Goal: Navigation & Orientation: Find specific page/section

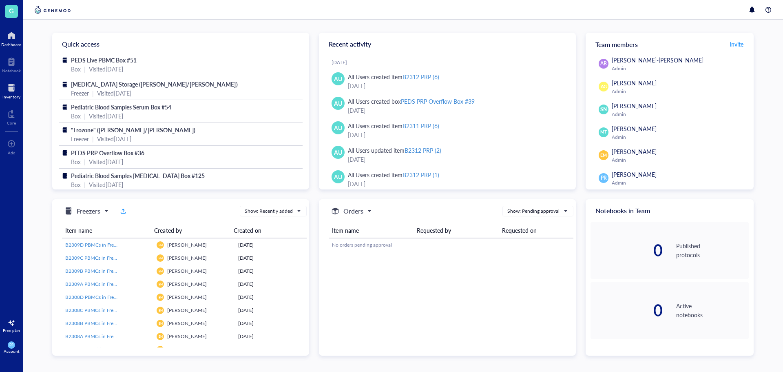
click at [7, 95] on div "Inventory" at bounding box center [11, 96] width 18 height 5
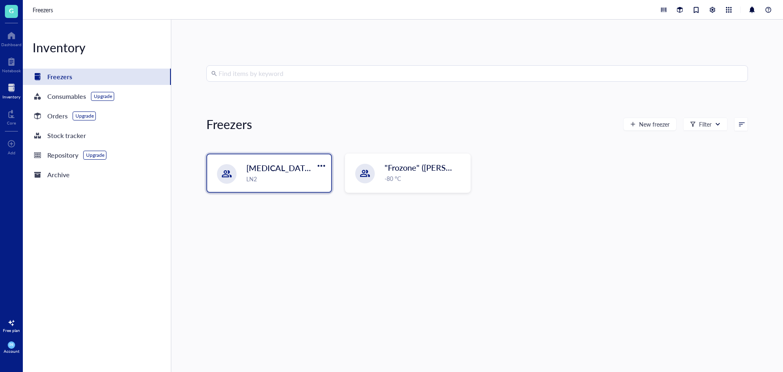
click at [222, 181] on div at bounding box center [227, 174] width 20 height 20
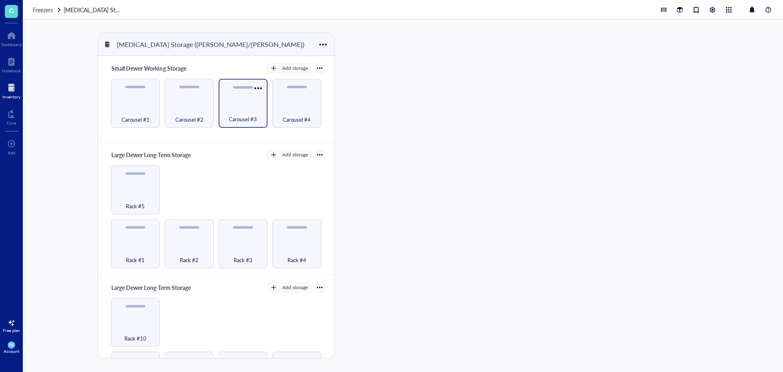
click at [241, 120] on span "Carousel #3" at bounding box center [243, 119] width 28 height 9
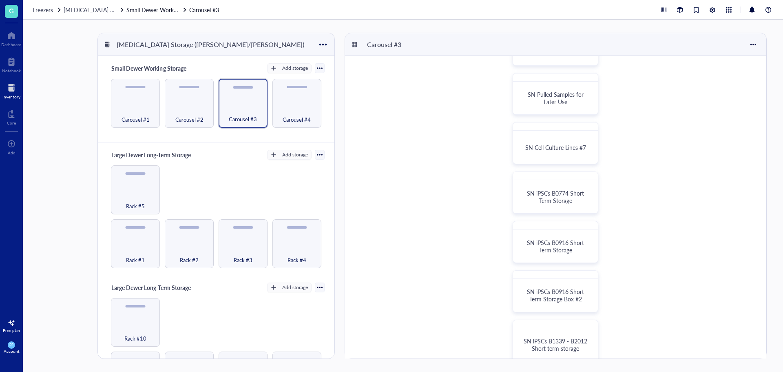
scroll to position [204, 0]
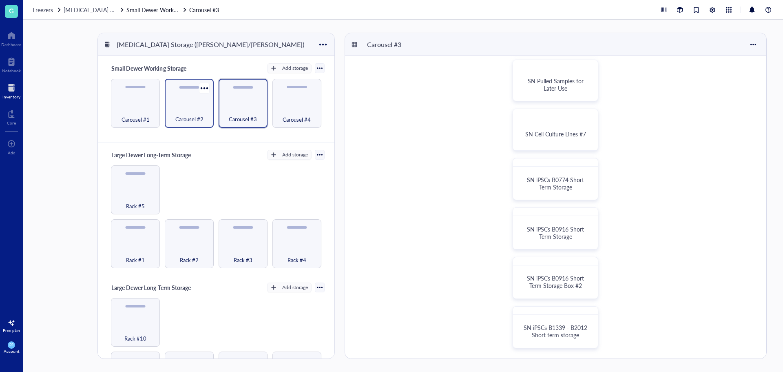
click at [196, 112] on div "Carousel #2" at bounding box center [189, 115] width 41 height 18
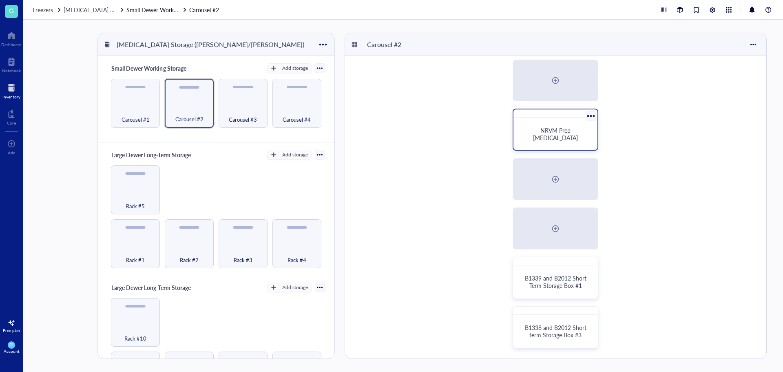
click at [569, 137] on span "NRVM Prep [MEDICAL_DATA]" at bounding box center [555, 134] width 45 height 16
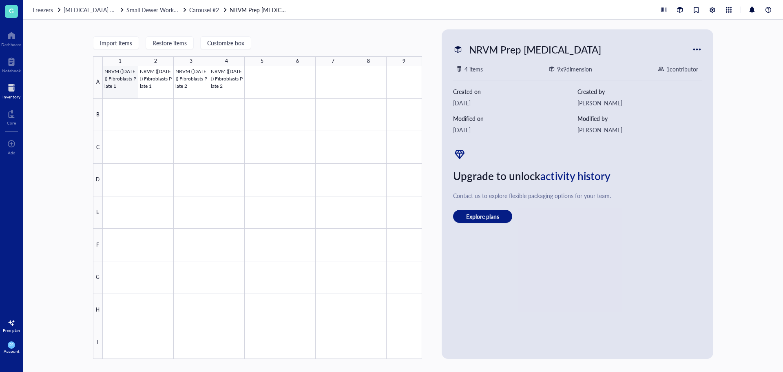
click at [130, 90] on div at bounding box center [262, 212] width 319 height 293
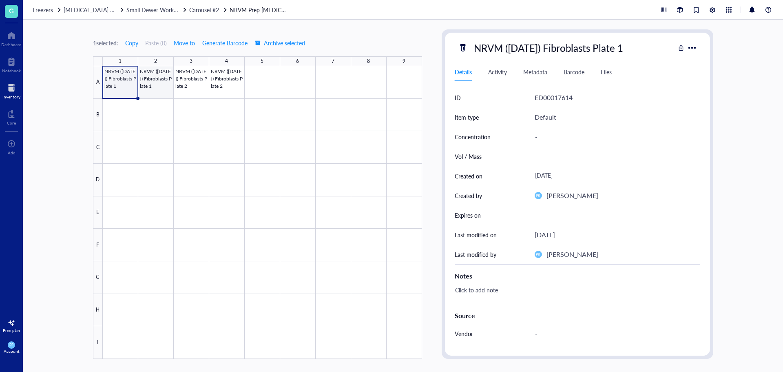
click at [165, 78] on div at bounding box center [262, 212] width 319 height 293
click at [177, 79] on div at bounding box center [262, 212] width 319 height 293
click at [230, 84] on div at bounding box center [262, 212] width 319 height 293
